Goal: Check status: Check status

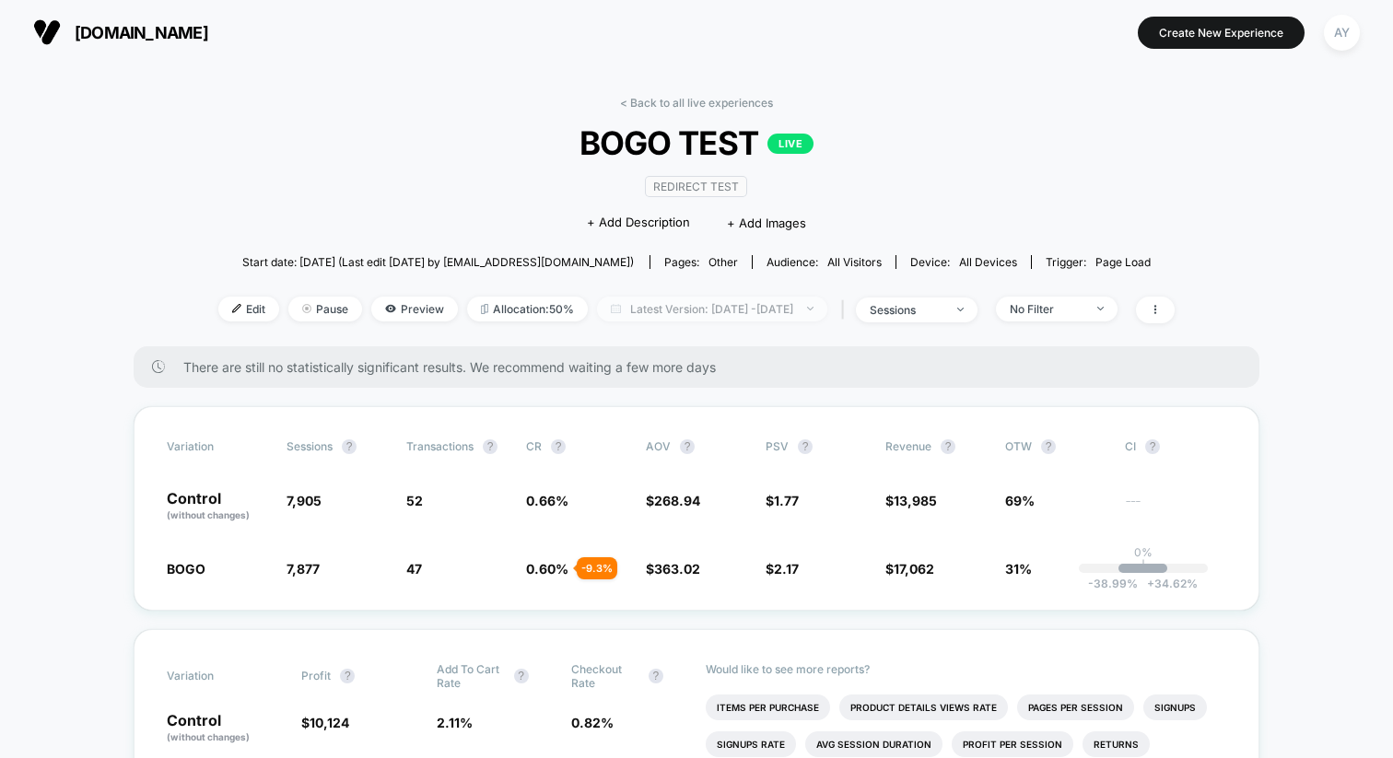
click at [699, 307] on span "Latest Version: [DATE] - [DATE]" at bounding box center [712, 309] width 230 height 25
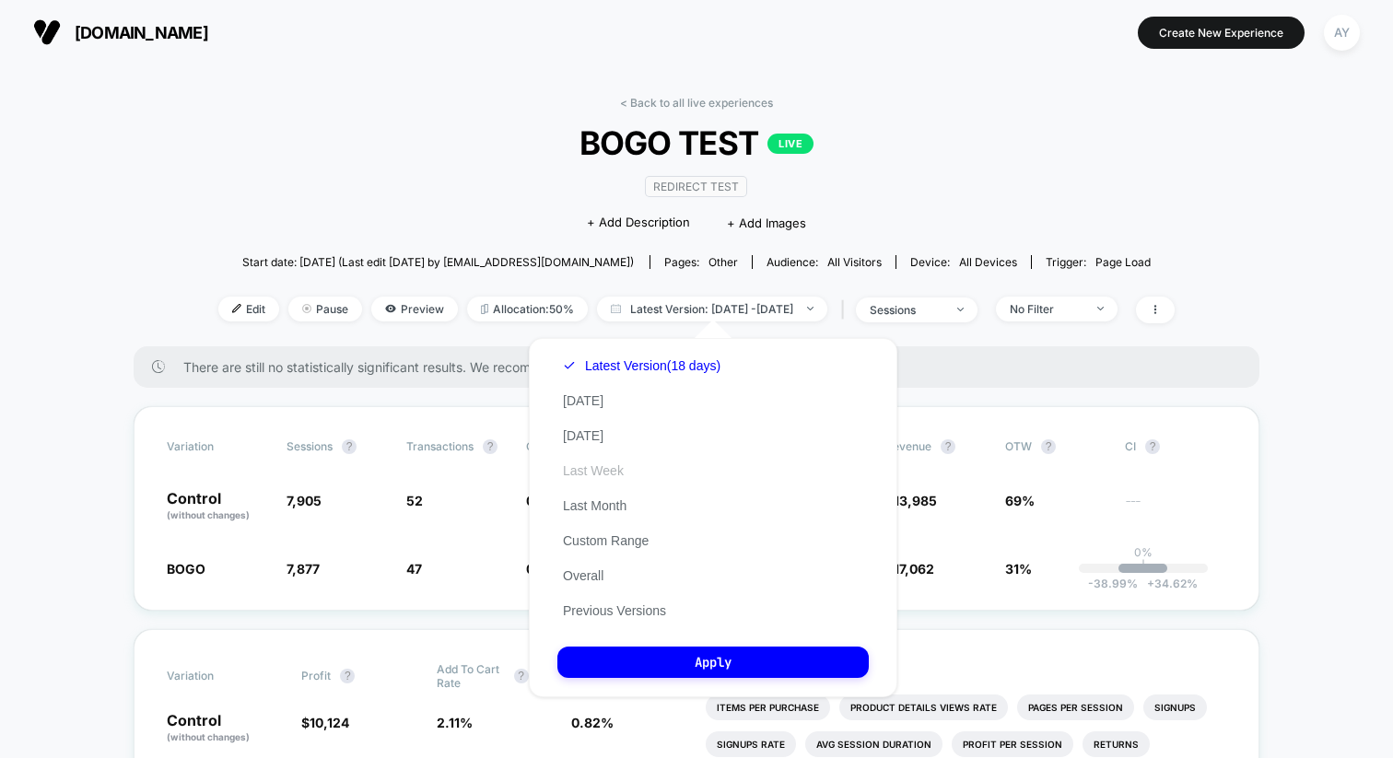
click at [609, 476] on button "Last Week" at bounding box center [593, 471] width 72 height 17
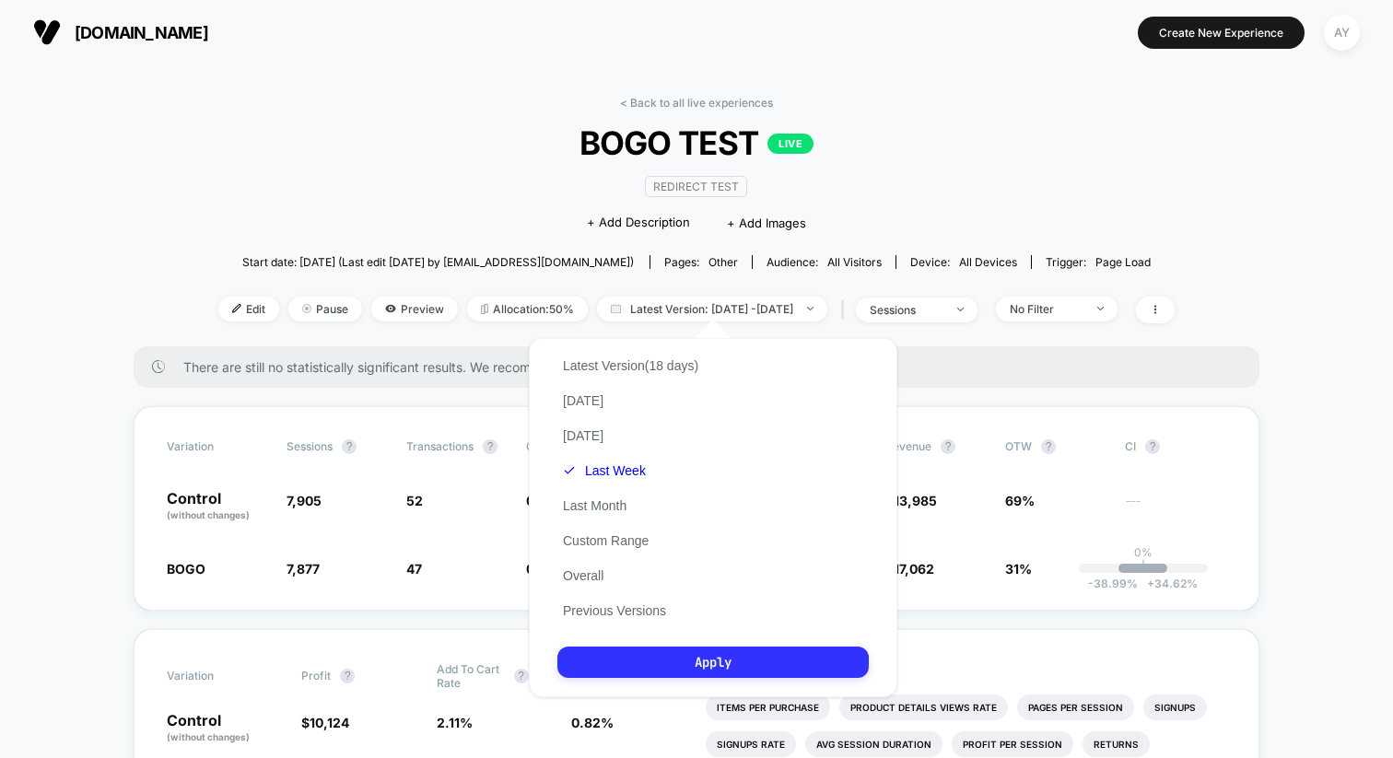
click at [721, 674] on button "Apply" at bounding box center [712, 662] width 311 height 31
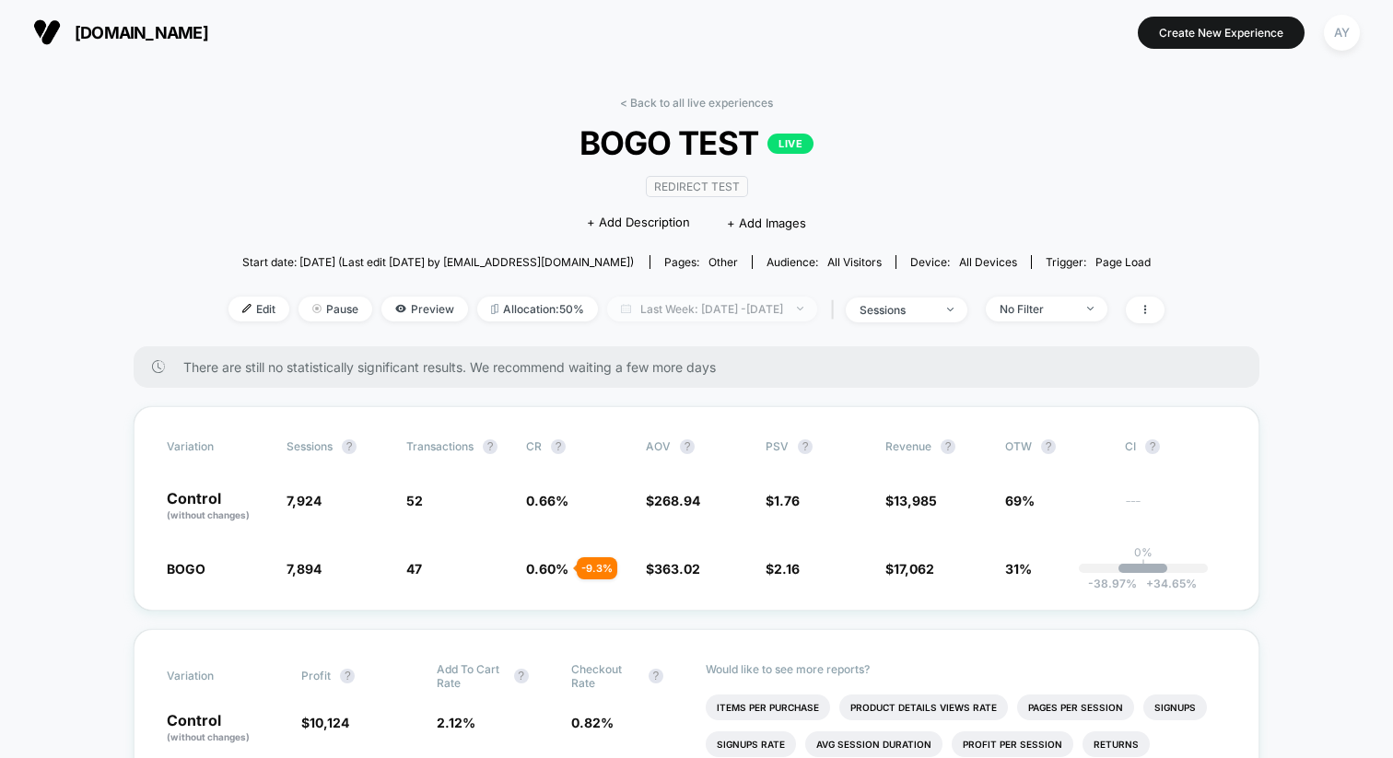
click at [716, 318] on span "Last Week: [DATE] - [DATE]" at bounding box center [712, 309] width 210 height 25
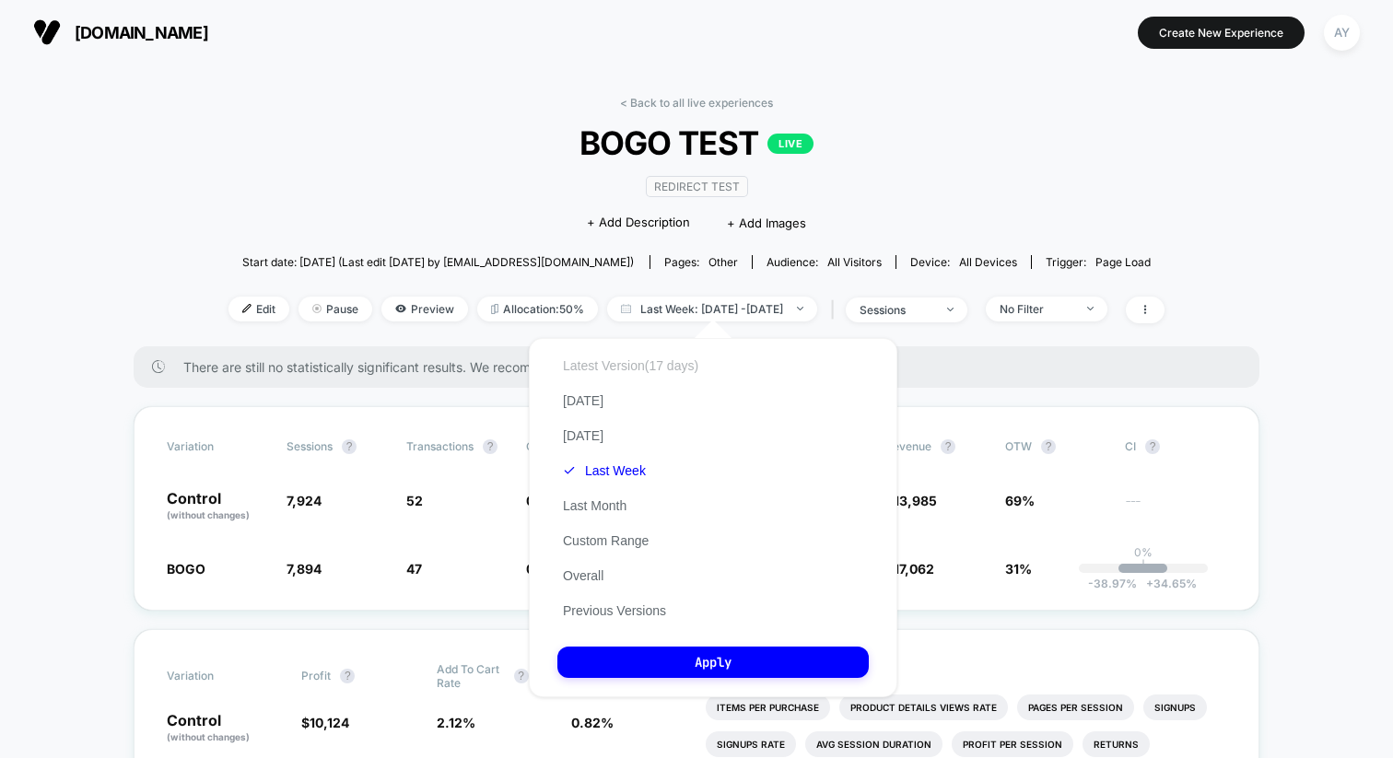
click at [651, 369] on button "Latest Version (17 days)" at bounding box center [630, 366] width 147 height 17
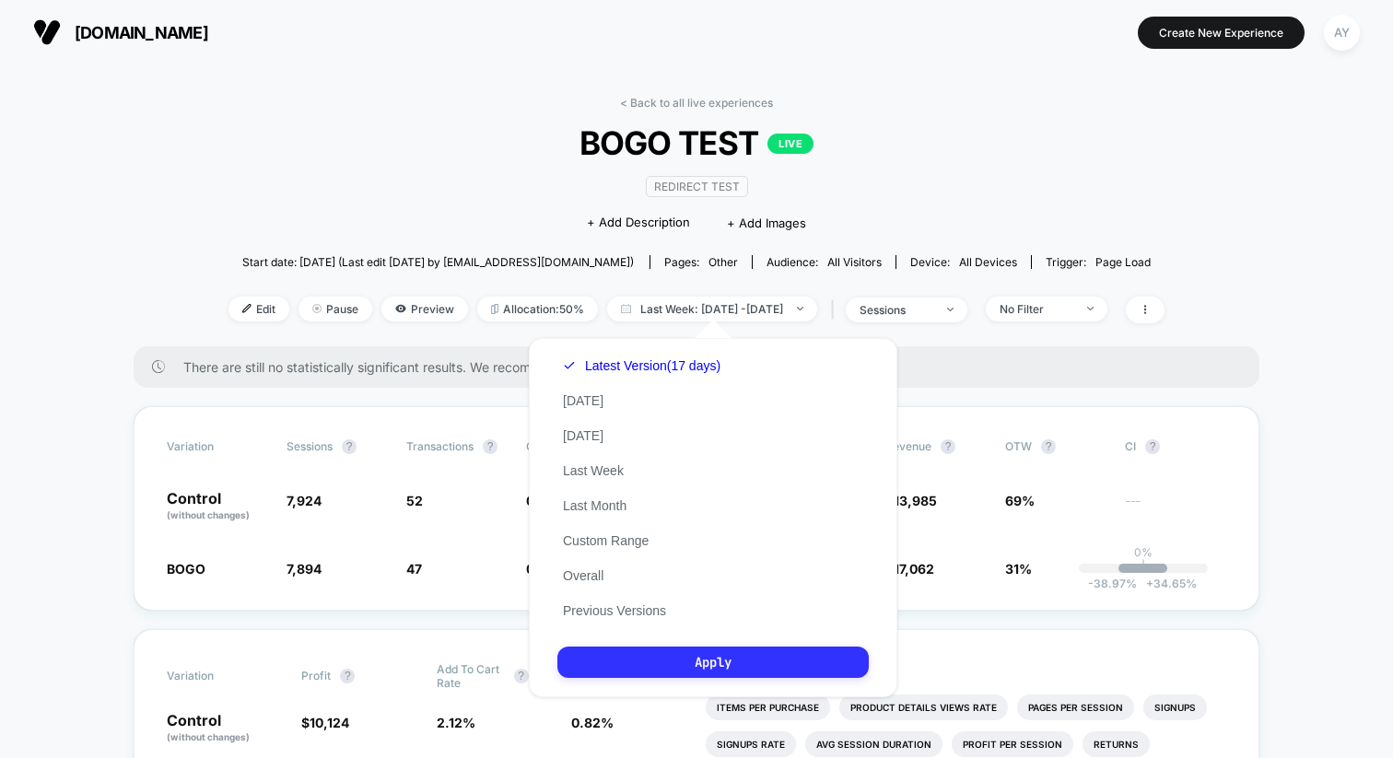
click at [733, 670] on button "Apply" at bounding box center [712, 662] width 311 height 31
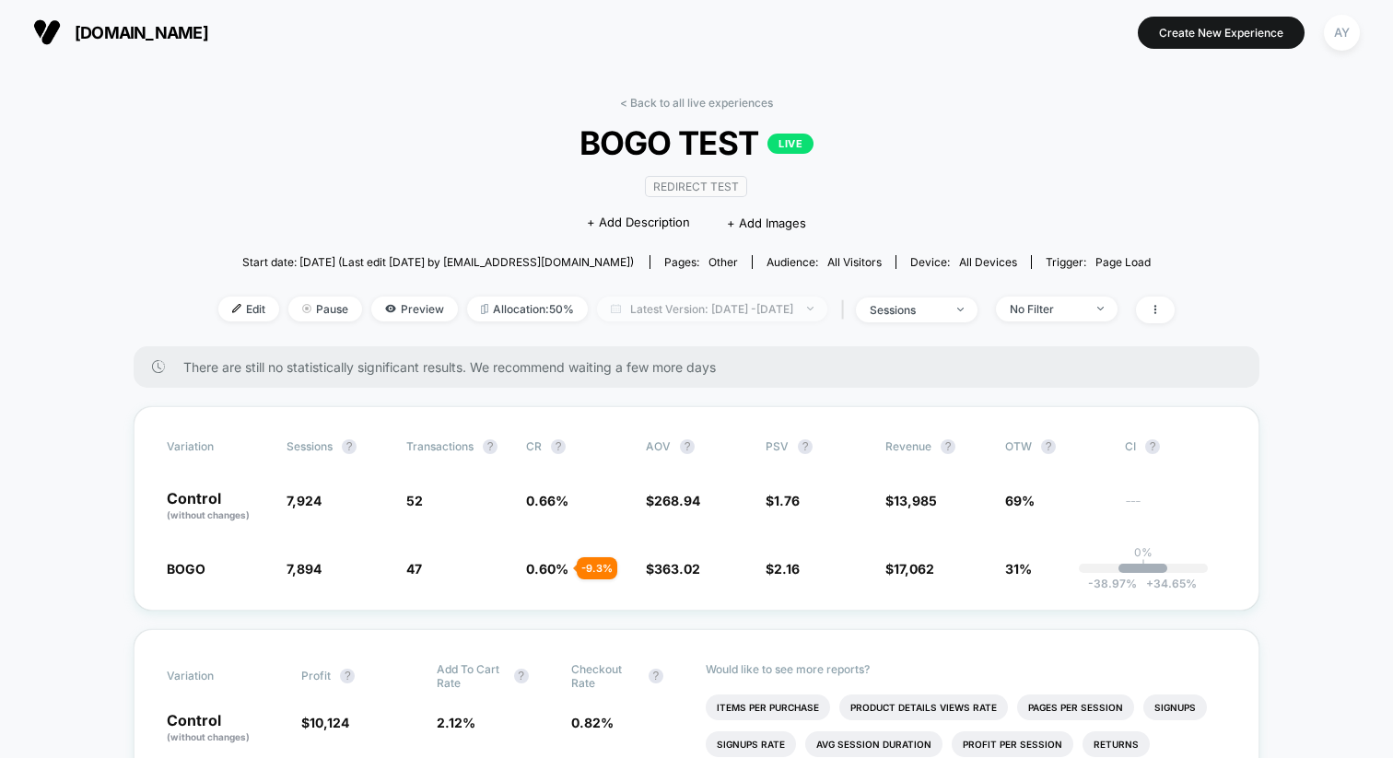
click at [705, 308] on span "Latest Version: [DATE] - [DATE]" at bounding box center [712, 309] width 230 height 25
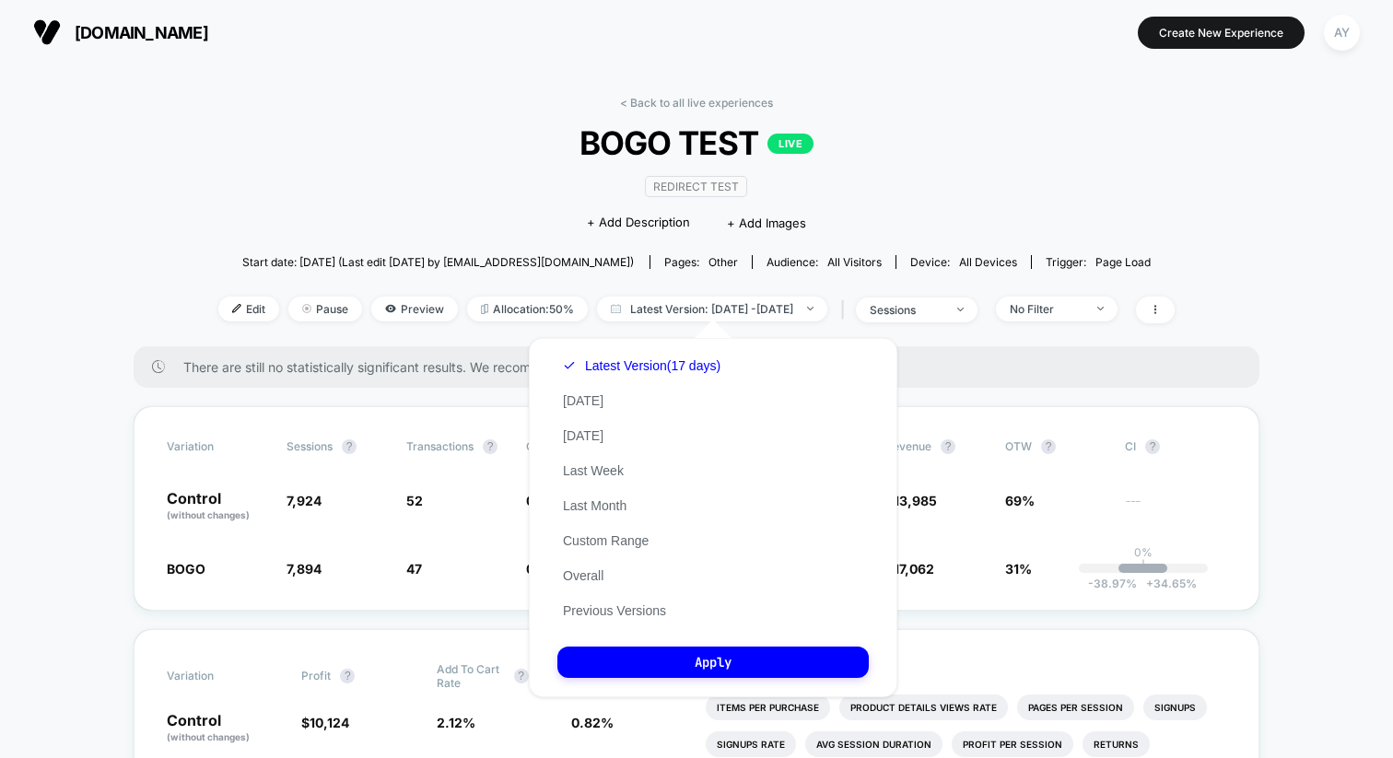
click at [595, 444] on div "Latest Version (17 days) [DATE] [DATE] Last Week Last Month Custom Range Overal…" at bounding box center [641, 488] width 169 height 280
click at [594, 438] on button "[DATE]" at bounding box center [583, 436] width 52 height 17
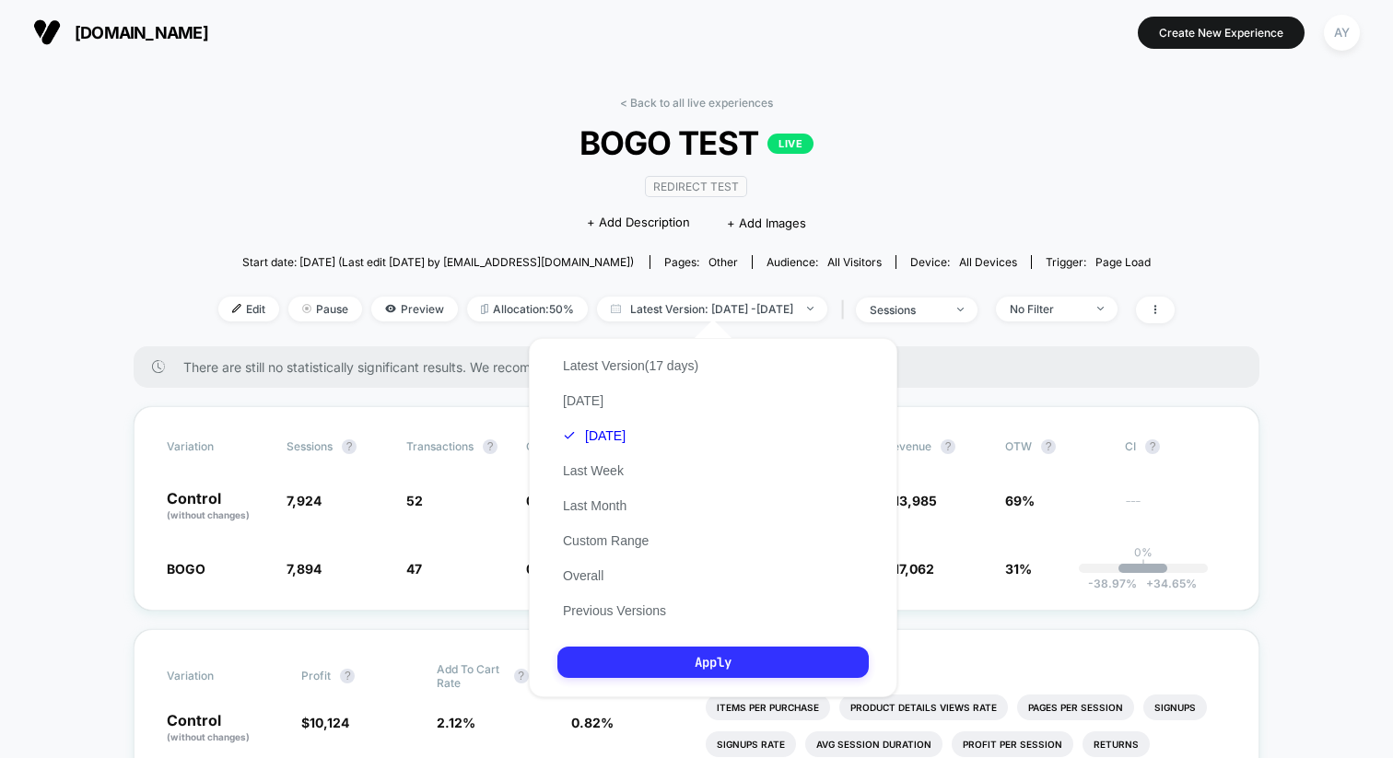
click at [676, 664] on button "Apply" at bounding box center [712, 662] width 311 height 31
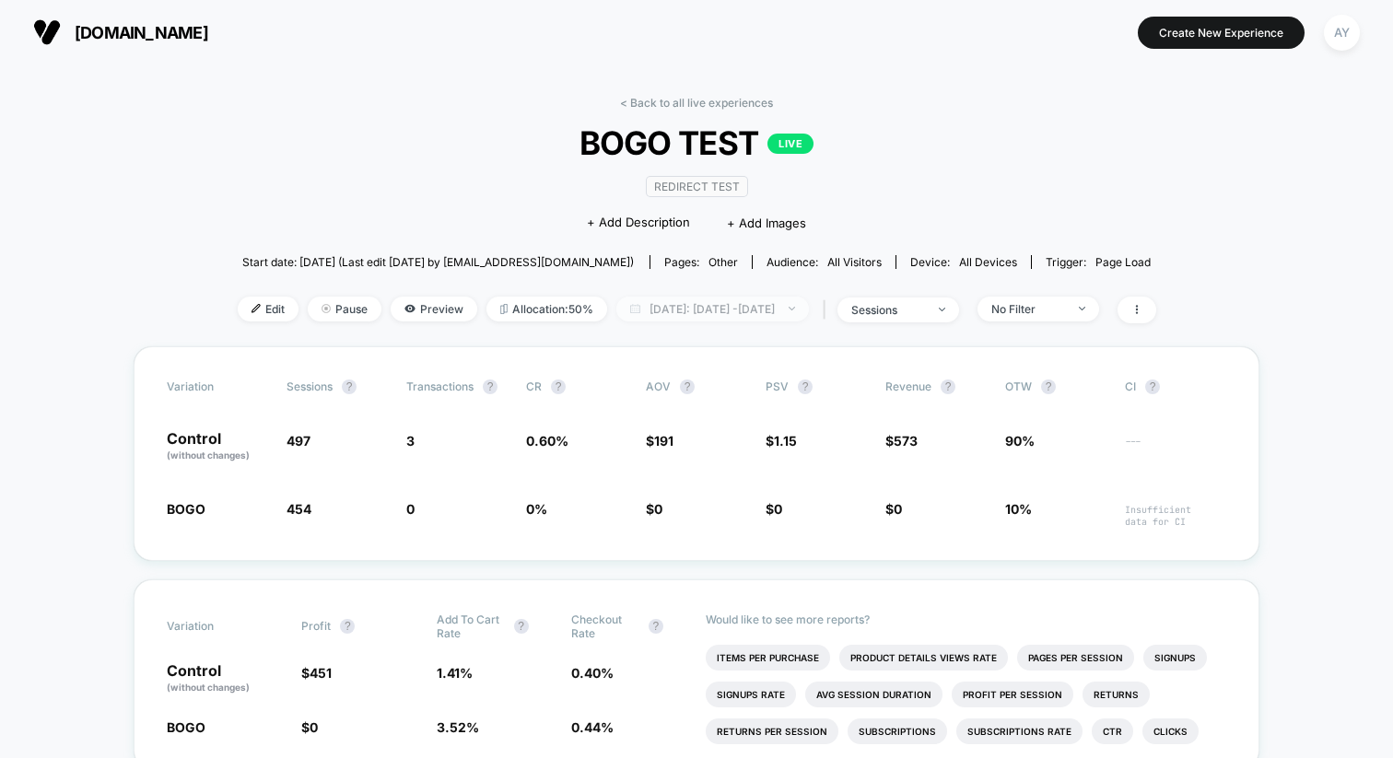
click at [690, 312] on span "[DATE]: [DATE] - [DATE]" at bounding box center [712, 309] width 193 height 25
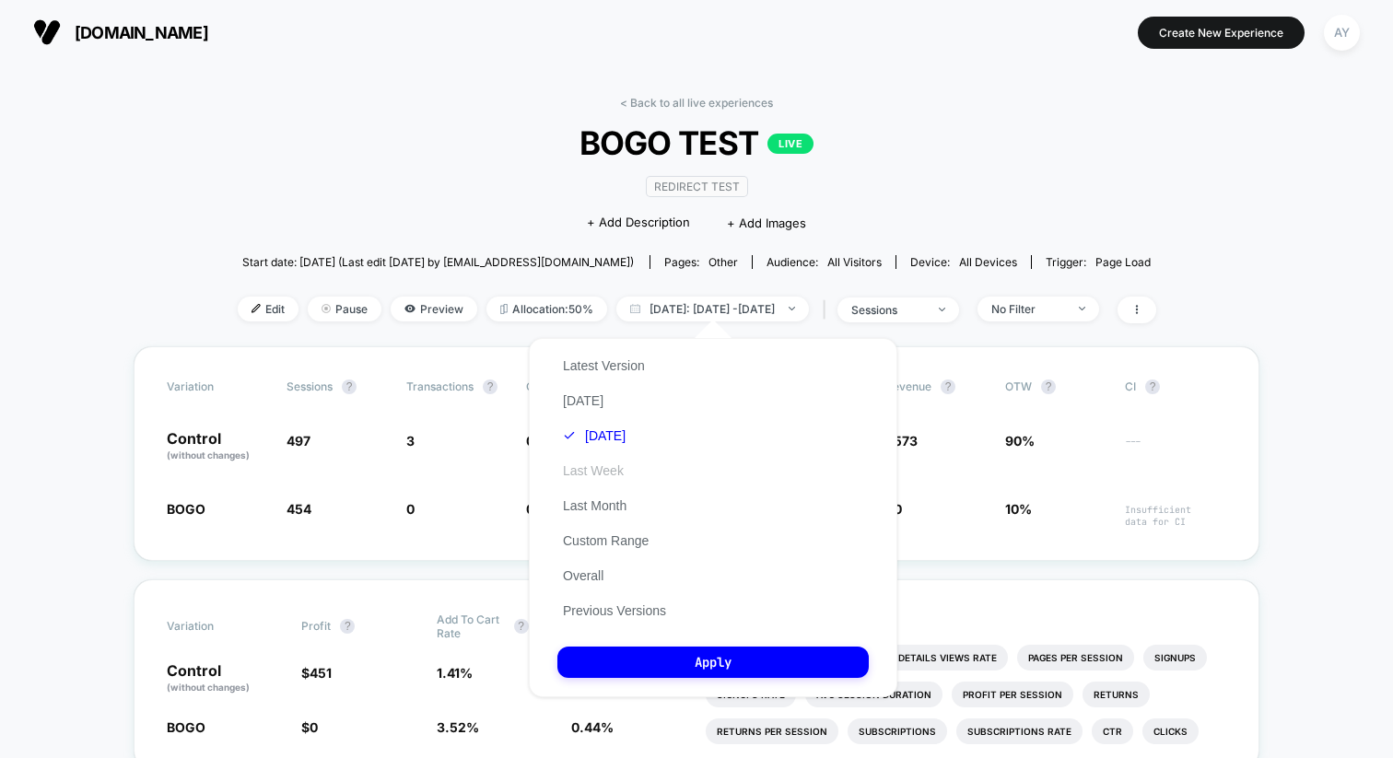
click at [602, 475] on button "Last Week" at bounding box center [593, 471] width 72 height 17
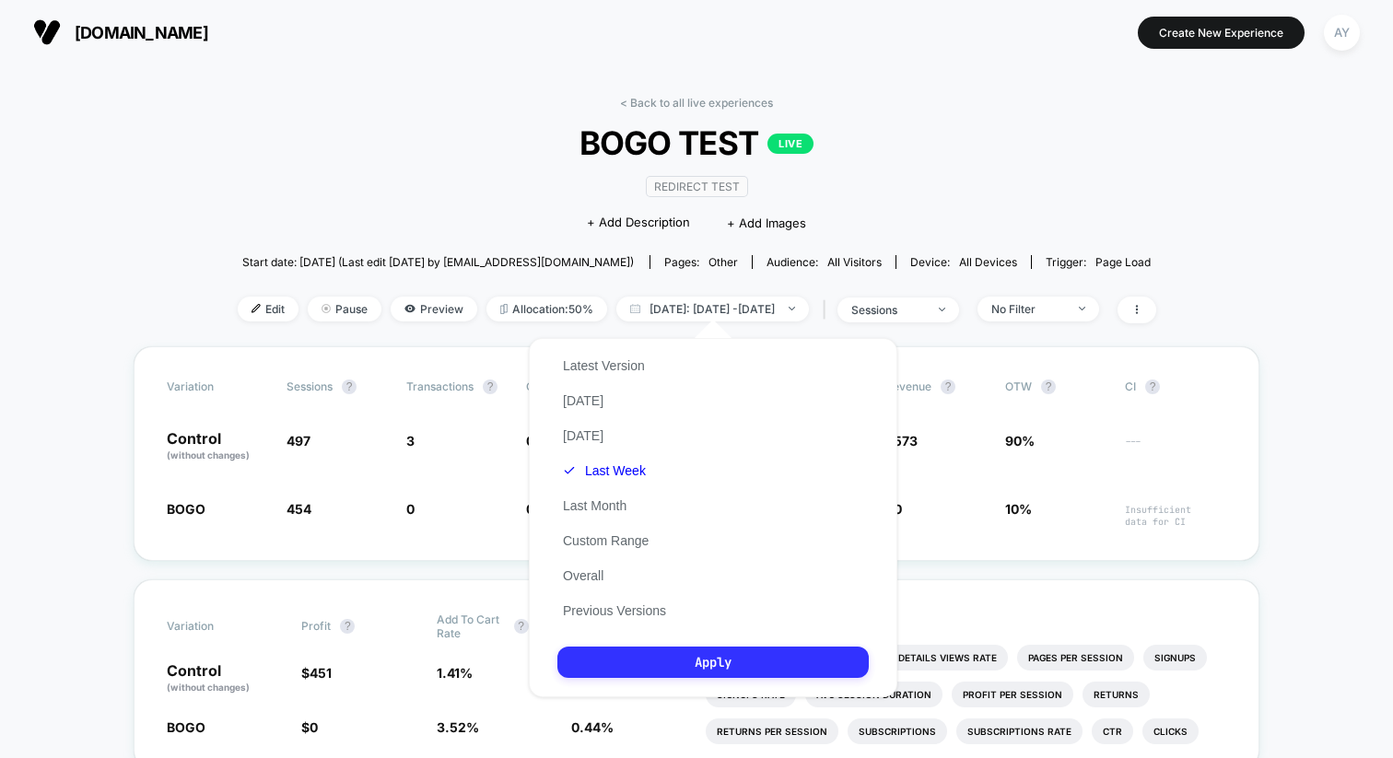
click at [686, 664] on button "Apply" at bounding box center [712, 662] width 311 height 31
